Goal: Entertainment & Leisure: Browse casually

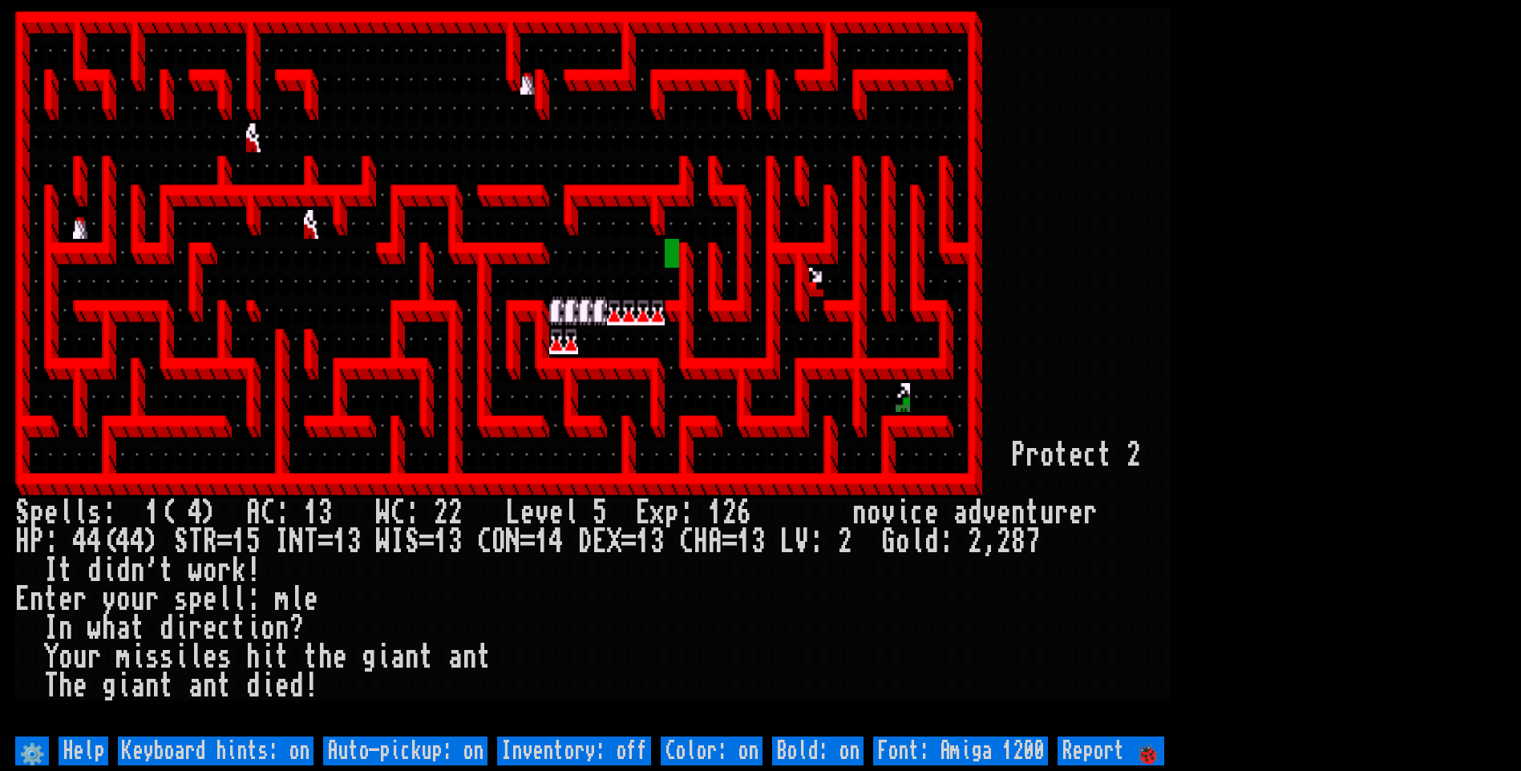
click at [1470, 496] on larn at bounding box center [760, 370] width 1490 height 725
click at [410, 747] on off "Auto-pickup: on" at bounding box center [405, 751] width 164 height 29
type off "Auto-pickup: off"
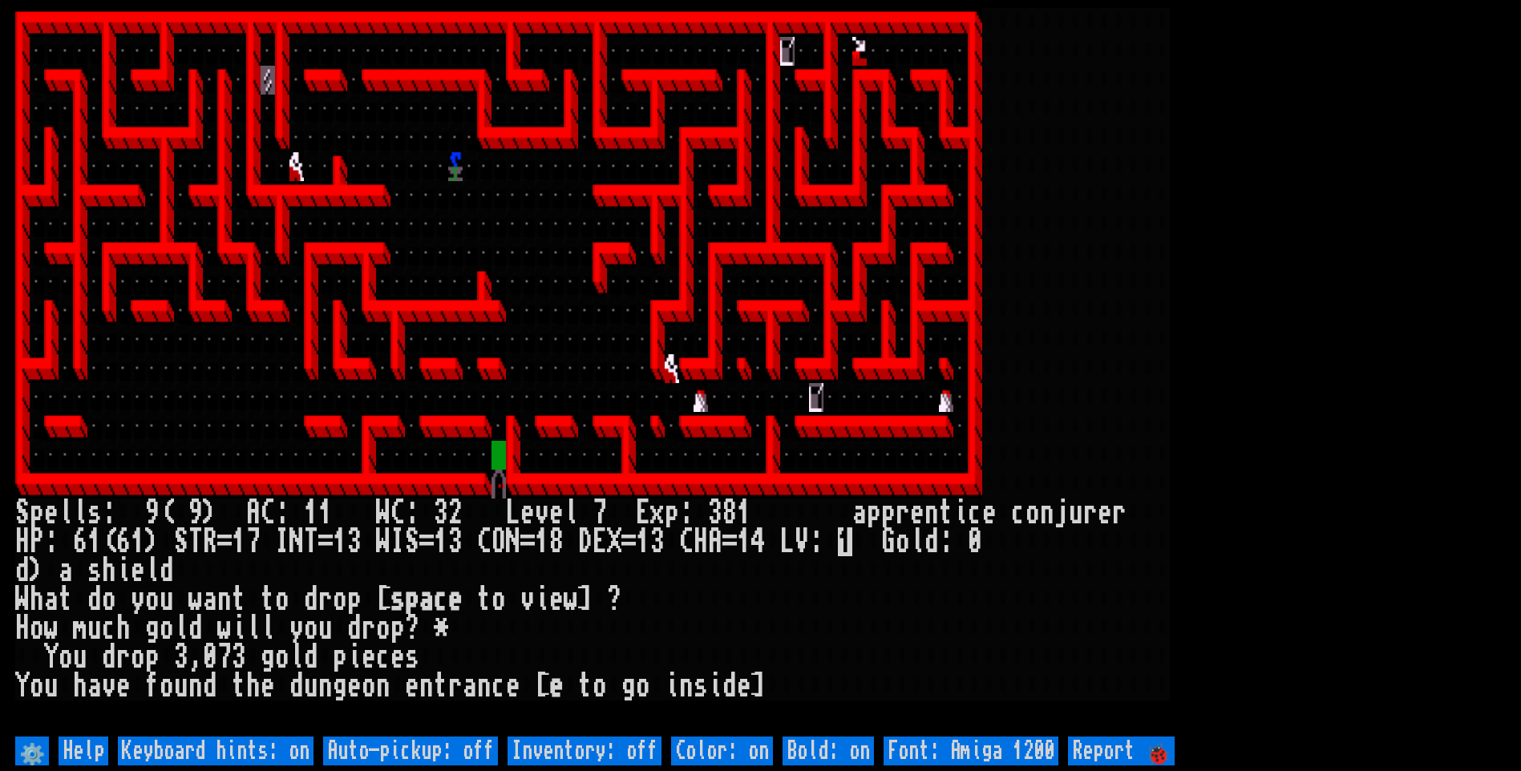
click at [410, 753] on off "Auto-pickup: off" at bounding box center [410, 751] width 175 height 29
type off "Auto-pickup: on"
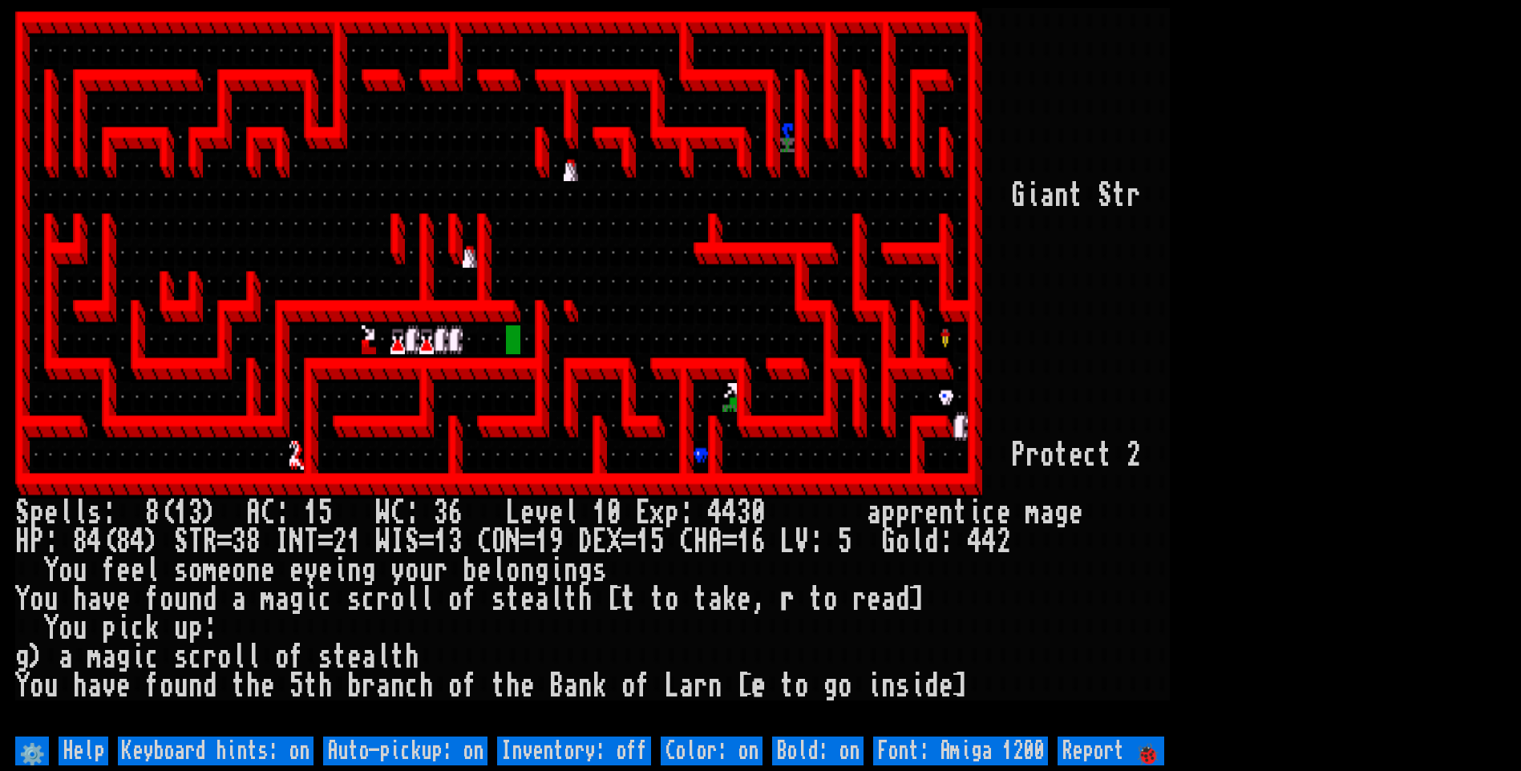
click at [429, 757] on off "Auto-pickup: on" at bounding box center [405, 751] width 164 height 29
type off "Auto-pickup: off"
